Goal: Transaction & Acquisition: Purchase product/service

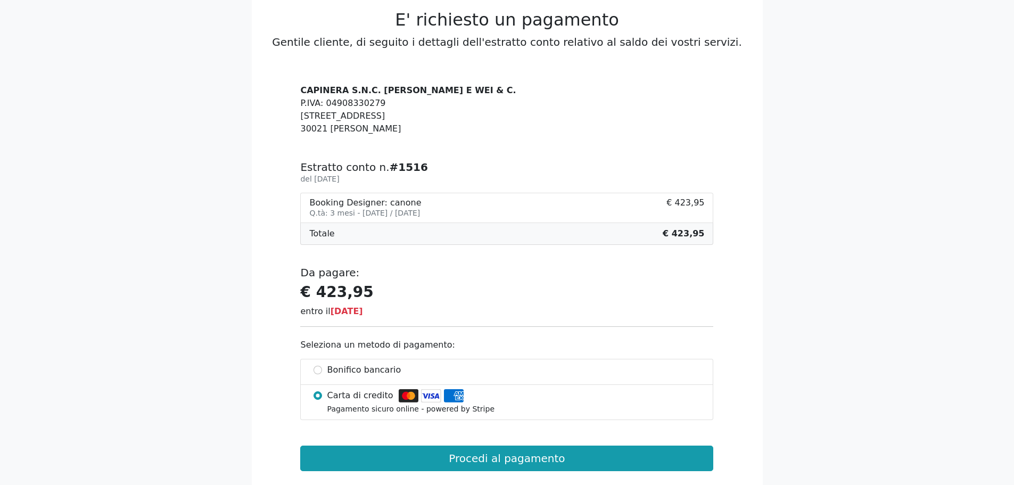
scroll to position [106, 0]
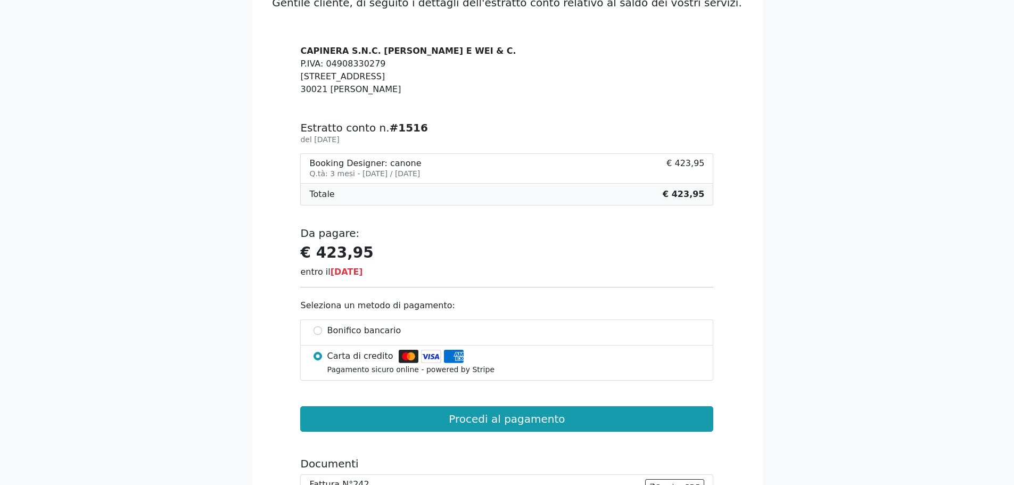
click at [313, 324] on li "Bonifico bancario" at bounding box center [506, 332] width 413 height 26
click at [316, 329] on input "Bonifico bancario" at bounding box center [317, 330] width 9 height 9
radio input "true"
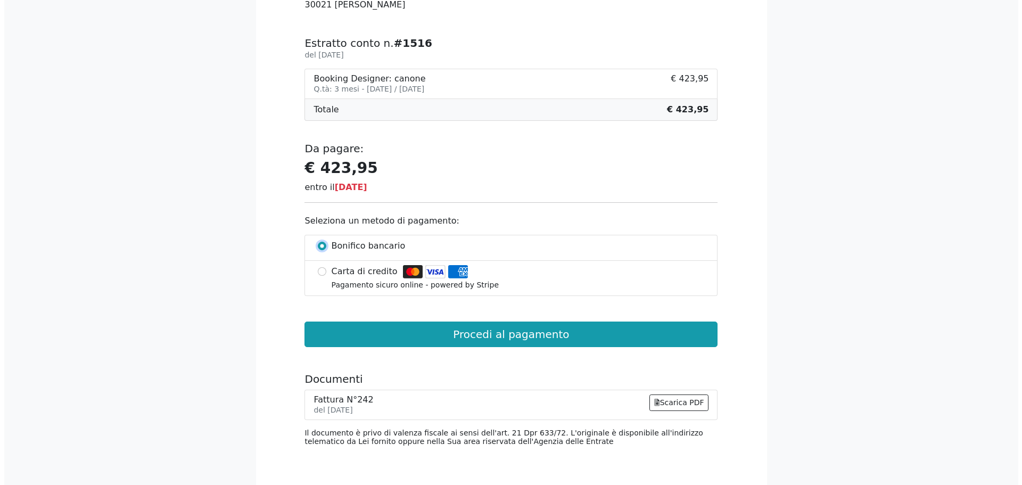
scroll to position [277, 0]
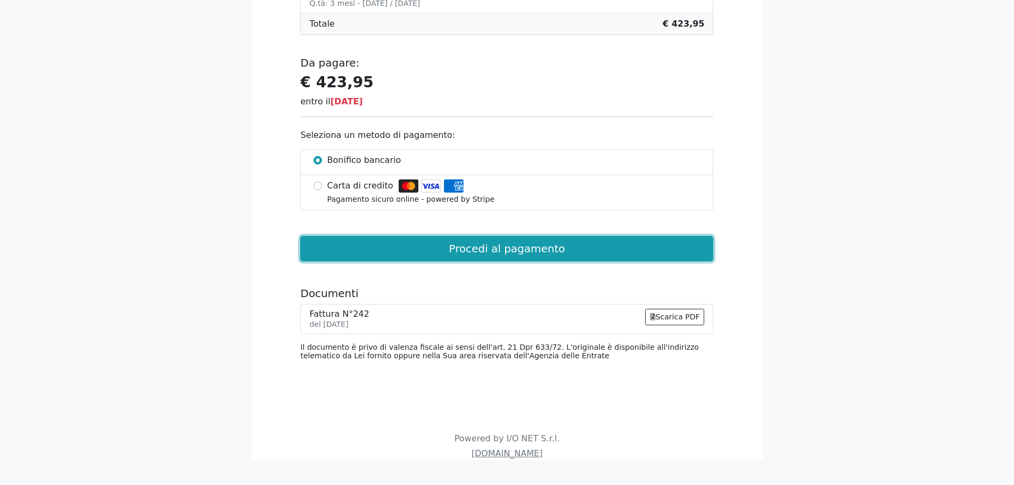
click at [471, 244] on button "Procedi al pagamento" at bounding box center [506, 249] width 413 height 26
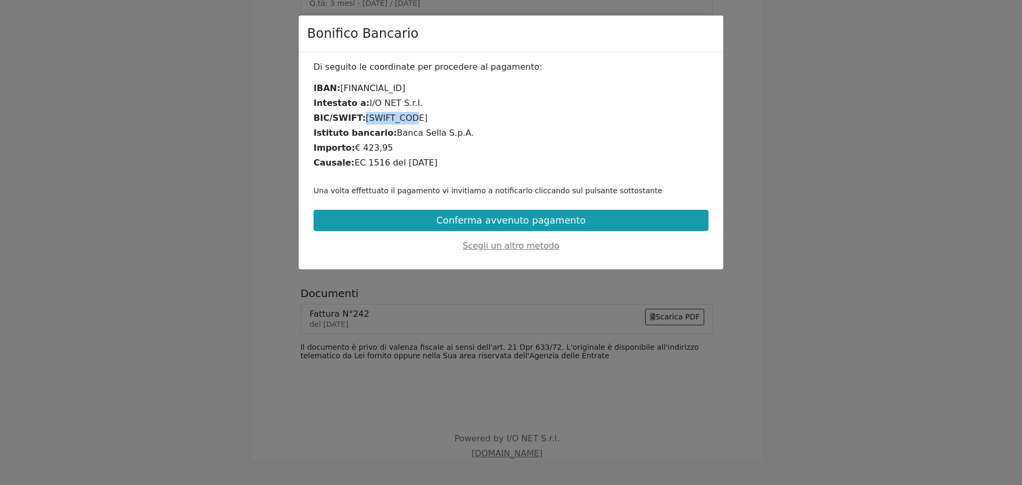
drag, startPoint x: 358, startPoint y: 119, endPoint x: 401, endPoint y: 118, distance: 42.6
click at [401, 118] on div "BIC/SWIFT: [SWIFT_CODE]" at bounding box center [510, 118] width 395 height 13
click at [408, 118] on div "BIC/SWIFT: [SWIFT_CODE]" at bounding box center [510, 118] width 395 height 13
drag, startPoint x: 413, startPoint y: 117, endPoint x: 360, endPoint y: 118, distance: 52.7
click at [360, 118] on div "BIC/SWIFT: [SWIFT_CODE]" at bounding box center [510, 118] width 395 height 13
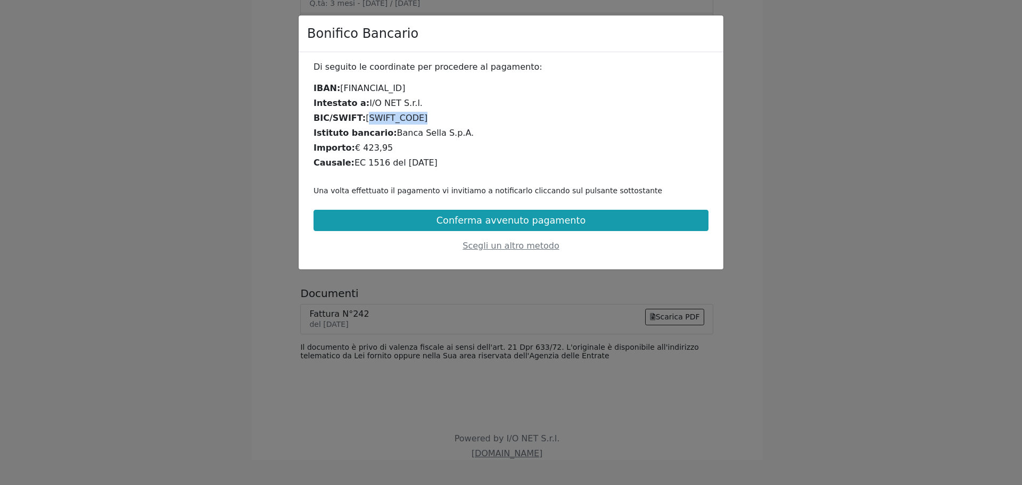
copy div "[SWIFT_CODE]"
drag, startPoint x: 365, startPoint y: 148, endPoint x: 298, endPoint y: 111, distance: 76.5
click at [298, 111] on div "Bonifico Bancario Di seguito le coordinate per procedere al pagamento: IBAN: [F…" at bounding box center [511, 142] width 426 height 255
copy div "BIC/SWIFT: [SWIFT_CODE] Istituto bancario: Banca Sella S.p.A. Importo: € 423,95…"
click at [613, 95] on div "IBAN: [FINANCIAL_ID] Intestato a: I/O NET S.r.l. BIC/SWIFT: [SWIFT_CODE] Istitu…" at bounding box center [510, 125] width 395 height 87
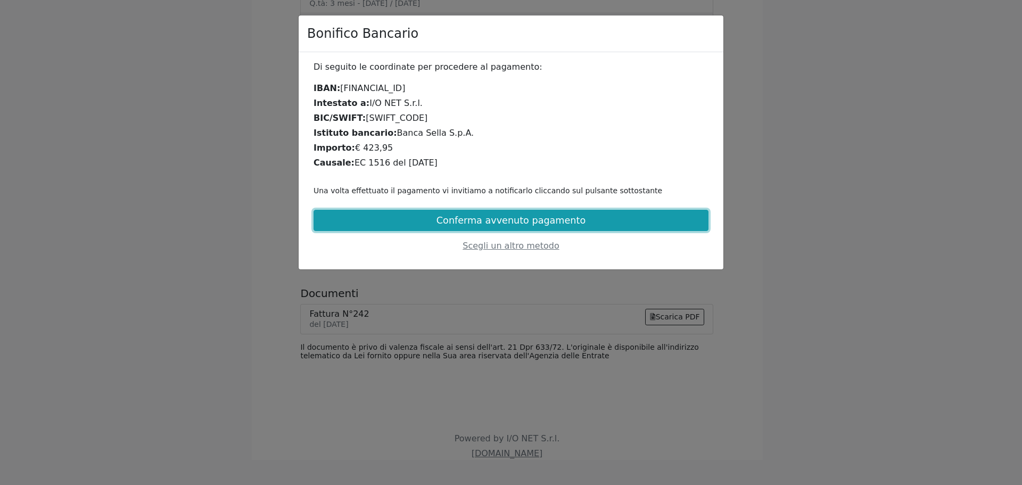
click at [484, 222] on button "Conferma avvenuto pagamento" at bounding box center [510, 220] width 395 height 21
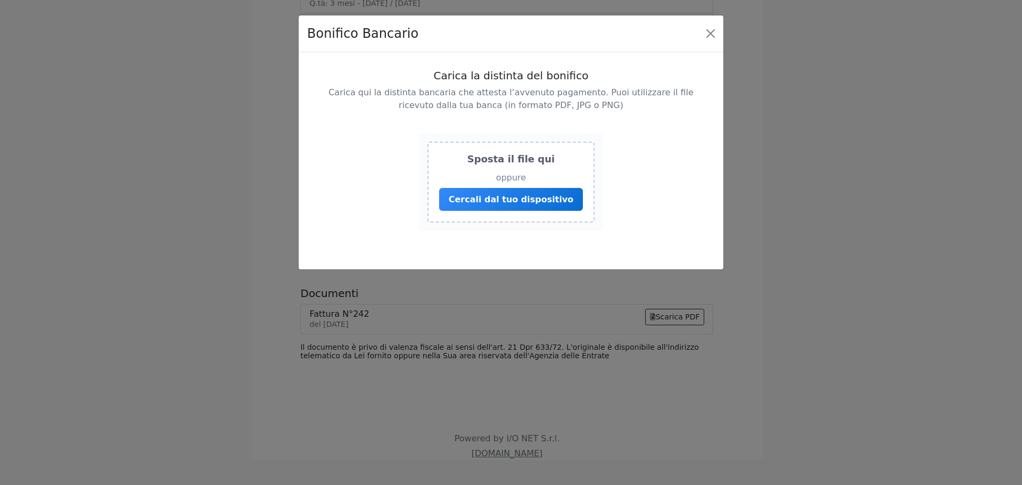
click at [622, 206] on div "Sposta il file qui oppure Cercali dal tuo dispositivo" at bounding box center [510, 182] width 395 height 115
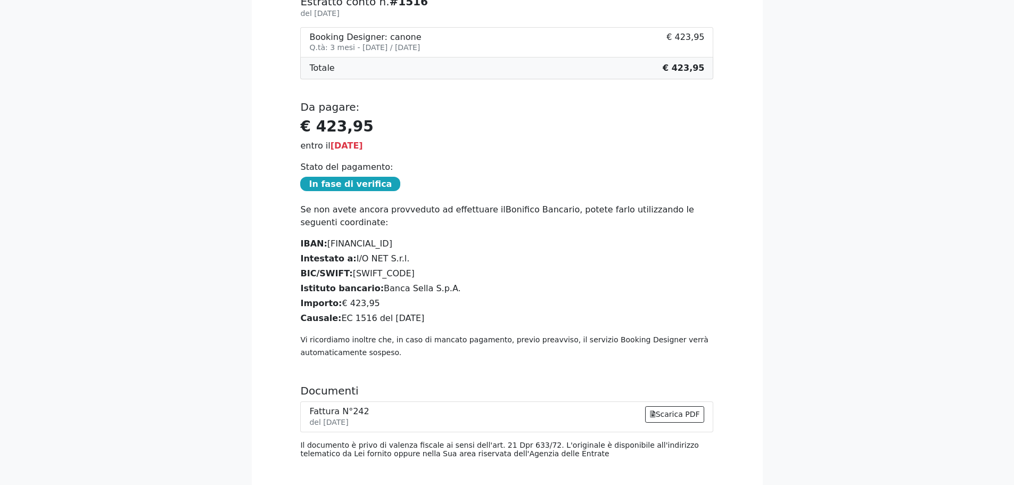
scroll to position [318, 0]
